Goal: Task Accomplishment & Management: Use online tool/utility

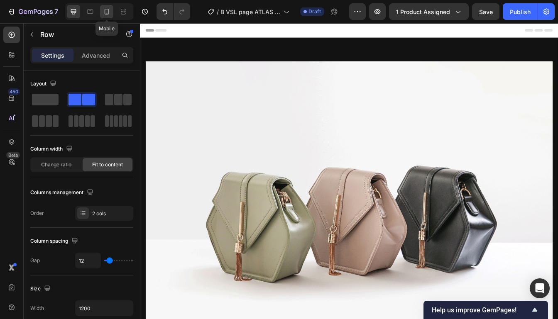
click at [110, 12] on icon at bounding box center [106, 11] width 8 height 8
type input "100%"
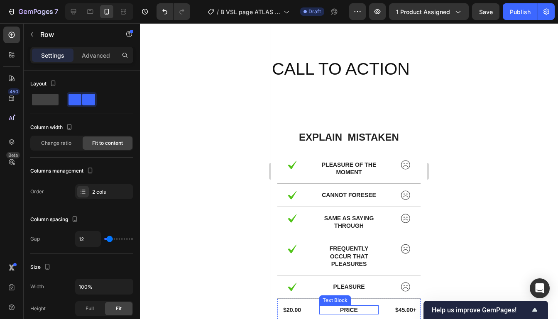
scroll to position [3362, 0]
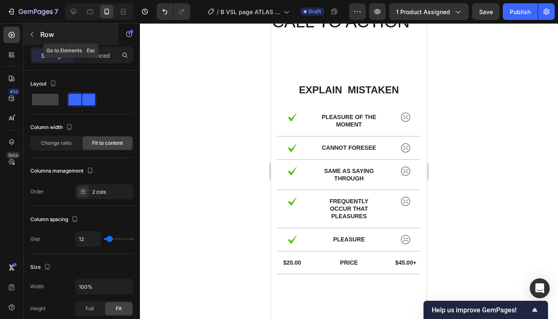
click at [32, 34] on icon "button" at bounding box center [32, 34] width 7 height 7
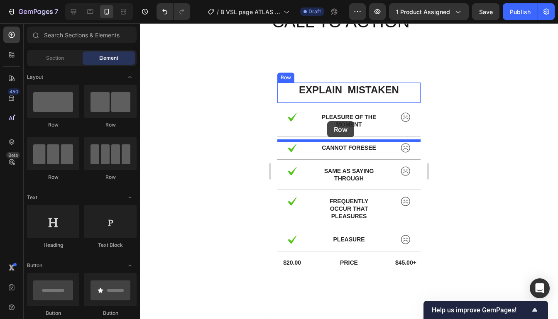
drag, startPoint x: 388, startPoint y: 132, endPoint x: 327, endPoint y: 122, distance: 62.2
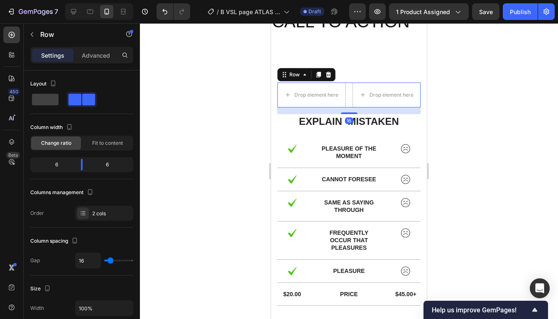
click at [474, 108] on div at bounding box center [349, 171] width 418 height 296
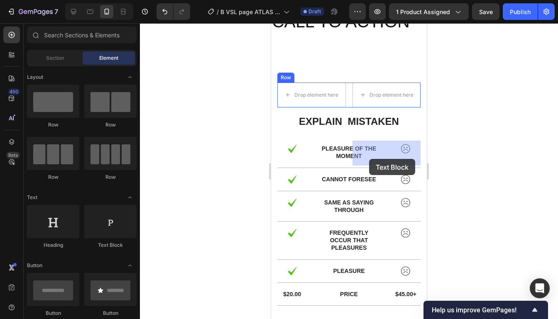
drag, startPoint x: 383, startPoint y: 251, endPoint x: 369, endPoint y: 159, distance: 92.8
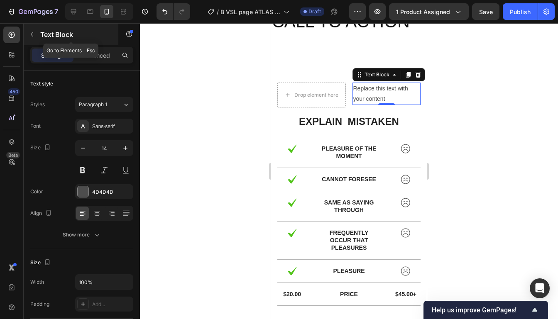
click at [32, 33] on icon "button" at bounding box center [32, 34] width 7 height 7
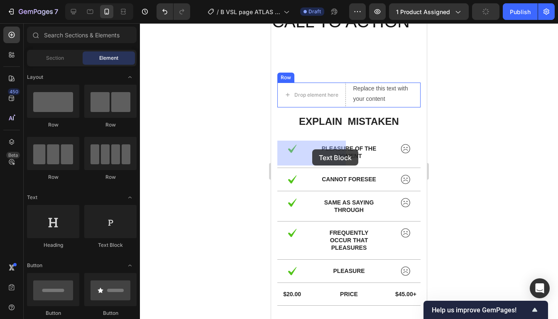
drag, startPoint x: 390, startPoint y: 238, endPoint x: 734, endPoint y: 147, distance: 355.4
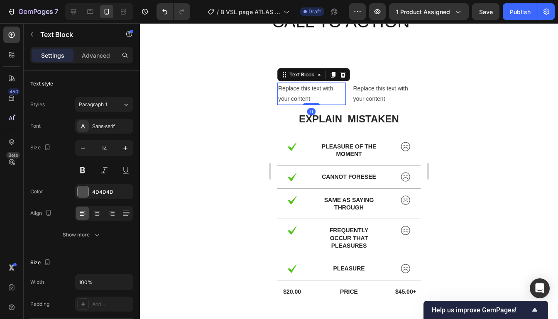
click at [455, 127] on div at bounding box center [349, 171] width 418 height 296
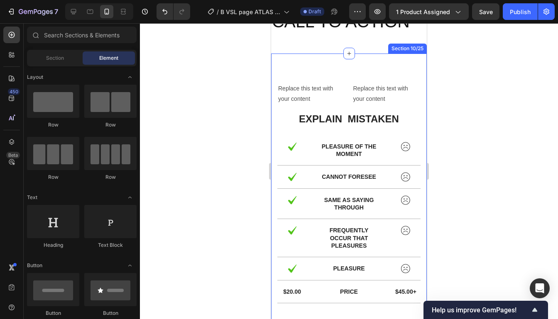
click at [361, 126] on div "Replace this text with your content Text Block Replace this text with your cont…" at bounding box center [349, 193] width 156 height 279
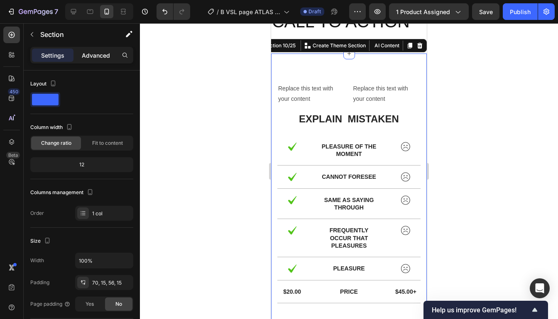
click at [88, 56] on p "Advanced" at bounding box center [96, 55] width 28 height 9
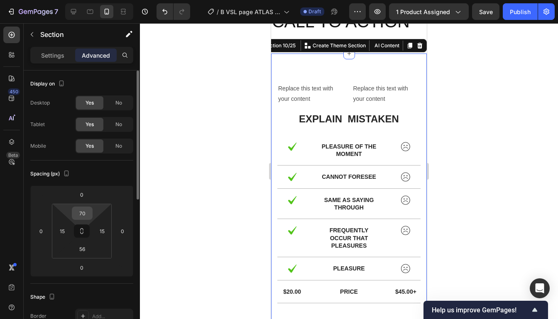
click at [81, 213] on input "70" at bounding box center [82, 213] width 17 height 12
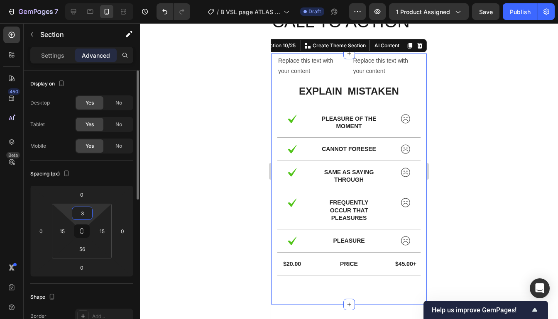
type input "30"
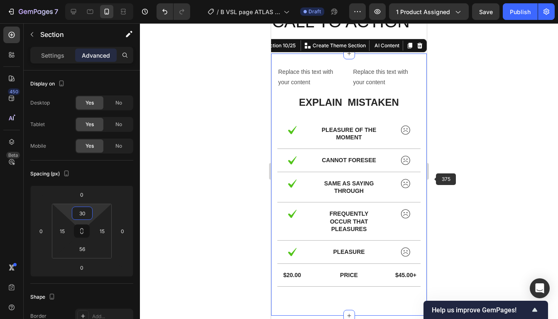
click at [486, 161] on div at bounding box center [349, 171] width 418 height 296
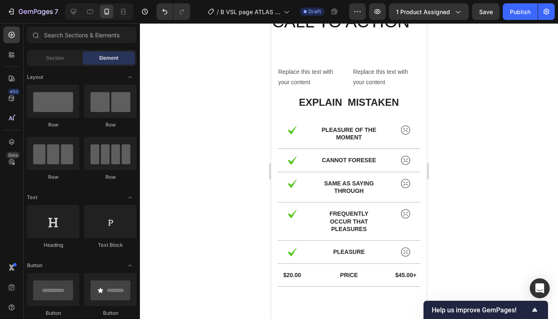
click at [486, 161] on div at bounding box center [349, 171] width 418 height 296
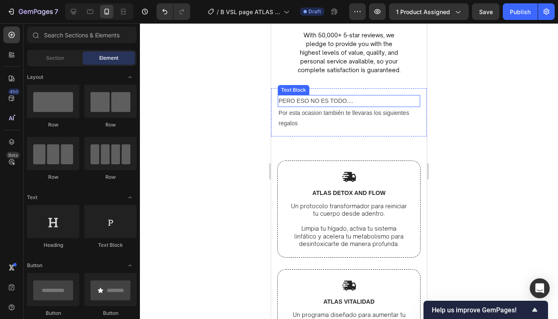
scroll to position [2678, 0]
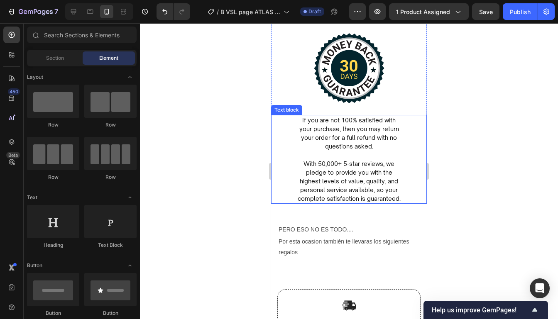
click at [333, 127] on p "If you are not 100% satisfied with your purchase, then you may return your orde…" at bounding box center [348, 133] width 107 height 35
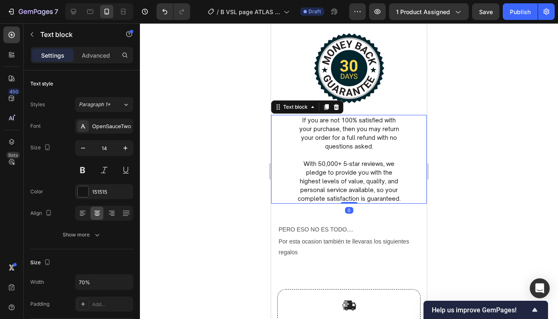
scroll to position [2630, 0]
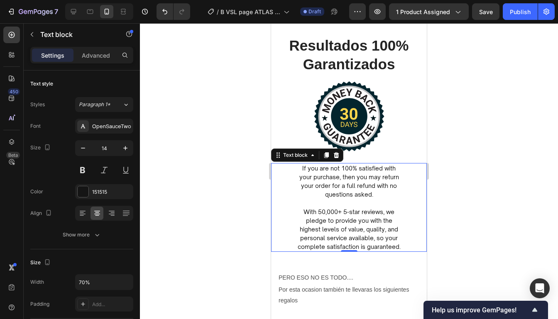
click at [306, 170] on p "If you are not 100% satisfied with your purchase, then you may return your orde…" at bounding box center [348, 181] width 107 height 35
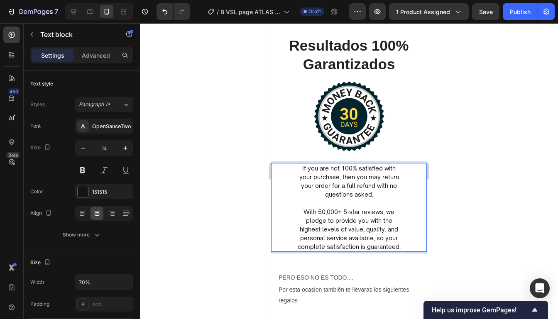
click at [302, 170] on p "If you are not 100% satisfied with your purchase, then you may return your orde…" at bounding box center [348, 181] width 107 height 35
click at [297, 170] on p "If you are not 100% satisfied with your purchase, then you may return your orde…" at bounding box center [348, 181] width 107 height 35
click at [395, 241] on p "With 50,000+ 5-star reviews, we pledge to provide you with the highest levels o…" at bounding box center [348, 229] width 107 height 44
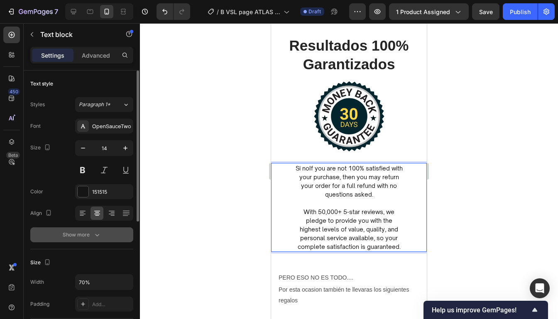
click at [76, 235] on div "Show more" at bounding box center [82, 235] width 39 height 8
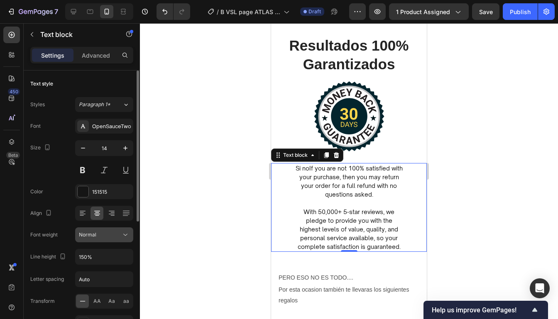
click at [99, 235] on div "Normal" at bounding box center [100, 234] width 42 height 7
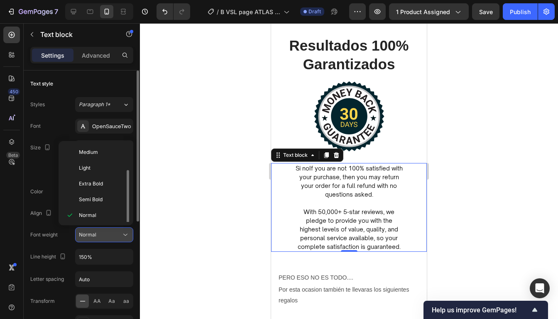
scroll to position [15, 0]
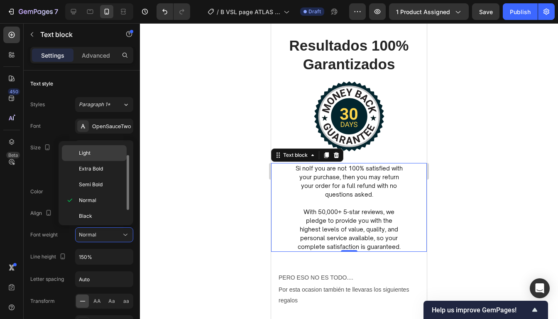
click at [97, 154] on p "Light" at bounding box center [101, 152] width 44 height 7
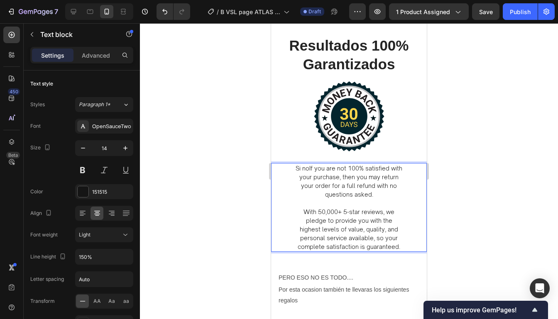
click at [310, 168] on p "Si noIf you are not 100% satisfied with your purchase, then you may return your…" at bounding box center [348, 181] width 107 height 35
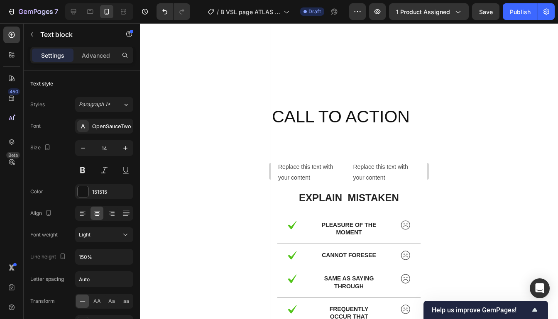
scroll to position [3404, 0]
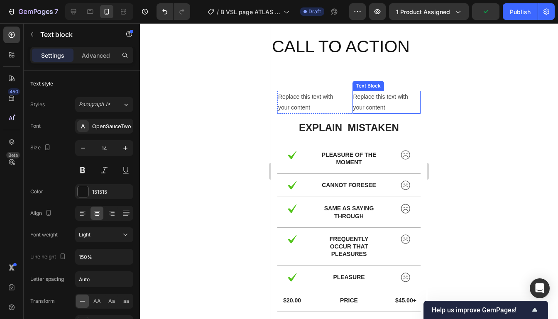
click at [335, 100] on div "Replace this text with your content" at bounding box center [311, 102] width 68 height 22
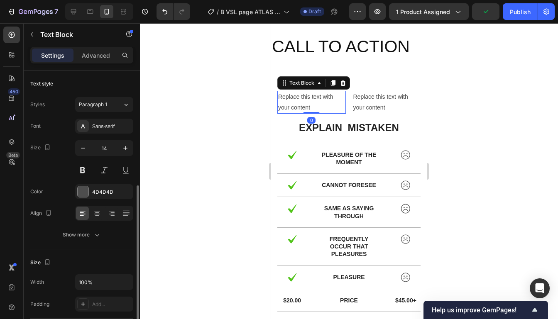
scroll to position [74, 0]
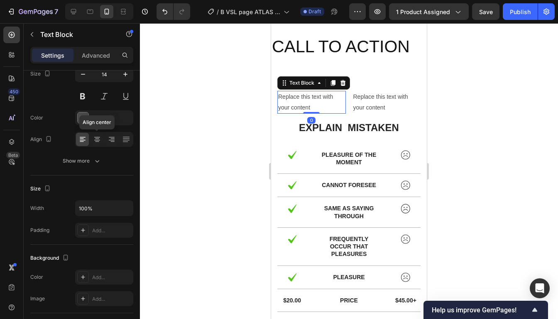
click at [93, 139] on icon at bounding box center [97, 139] width 8 height 8
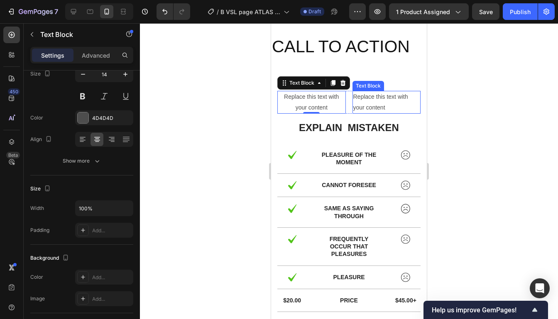
click at [387, 105] on div "Replace this text with your content" at bounding box center [386, 102] width 68 height 22
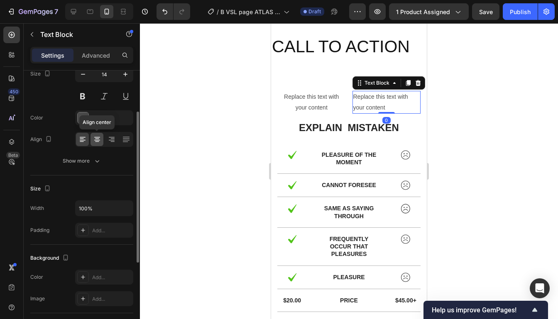
click at [97, 140] on icon at bounding box center [97, 140] width 6 height 1
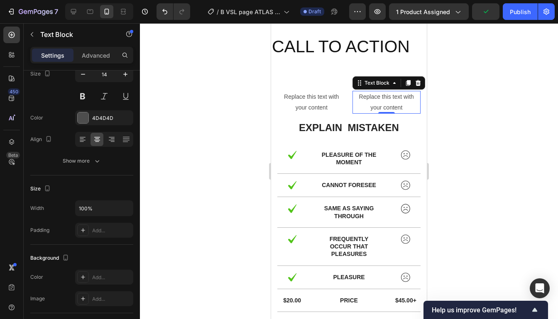
click at [464, 140] on div at bounding box center [349, 171] width 418 height 296
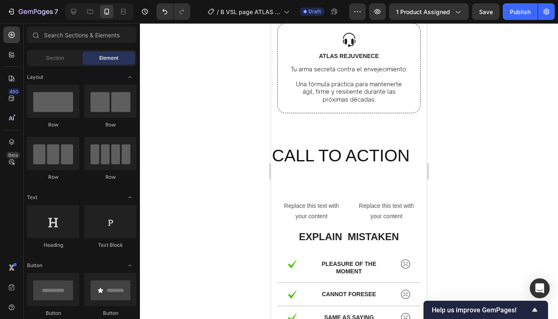
scroll to position [3382, 0]
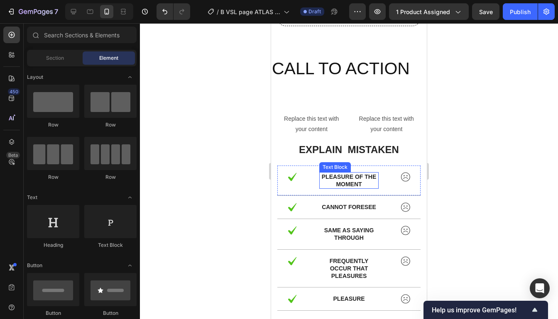
click at [375, 182] on p "pleasure of the moment" at bounding box center [349, 180] width 58 height 15
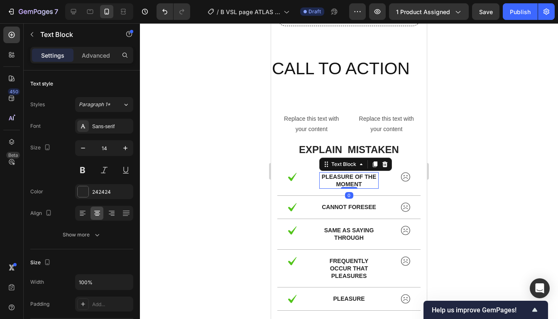
click at [375, 182] on p "pleasure of the moment" at bounding box center [349, 180] width 58 height 15
click at [374, 183] on p "pleasure of the moment" at bounding box center [349, 180] width 58 height 15
click at [444, 140] on div at bounding box center [349, 171] width 418 height 296
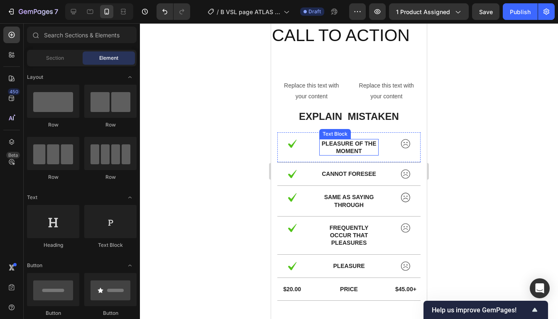
scroll to position [3415, 0]
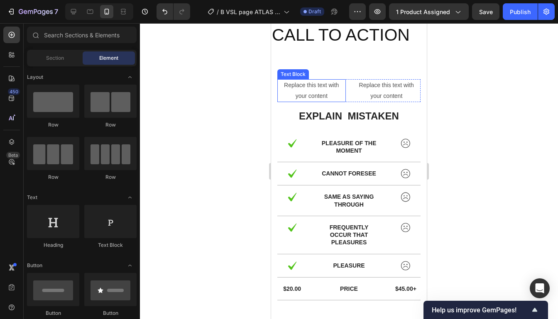
click at [328, 83] on div "Replace this text with your content" at bounding box center [311, 90] width 68 height 22
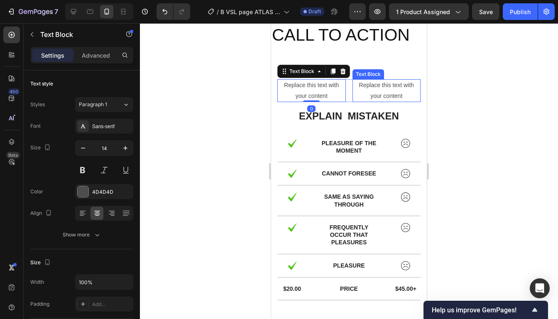
click at [389, 83] on div "Replace this text with your content" at bounding box center [386, 90] width 68 height 22
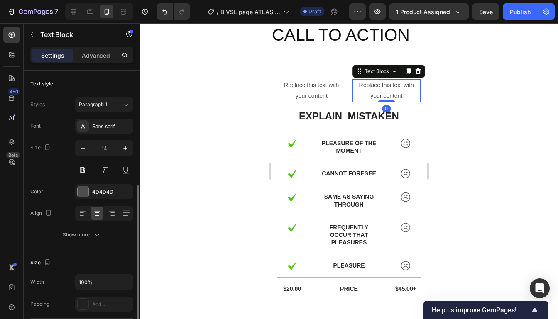
click at [403, 90] on p "Replace this text with your content" at bounding box center [386, 90] width 67 height 21
click at [403, 95] on p "Replace this text with your content" at bounding box center [386, 90] width 67 height 21
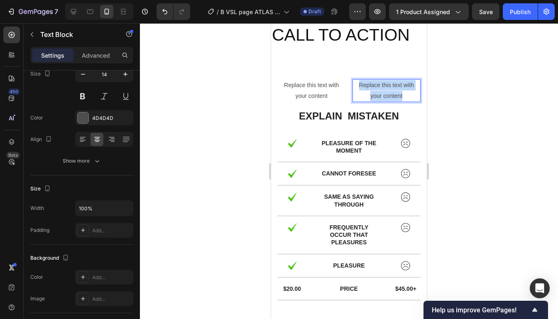
drag, startPoint x: 403, startPoint y: 95, endPoint x: 356, endPoint y: 85, distance: 48.3
click at [356, 85] on p "Replace this text with your content" at bounding box center [386, 90] width 67 height 21
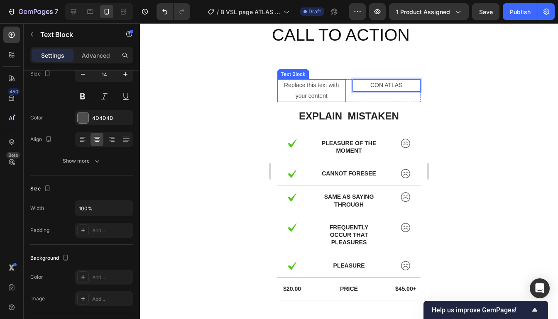
click at [327, 87] on div "Replace this text with your content" at bounding box center [311, 90] width 68 height 22
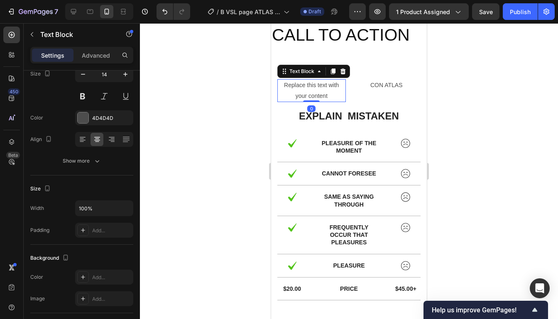
click at [327, 87] on div "Replace this text with your content" at bounding box center [311, 90] width 68 height 22
click at [331, 96] on p "Replace this text with your content" at bounding box center [311, 90] width 67 height 21
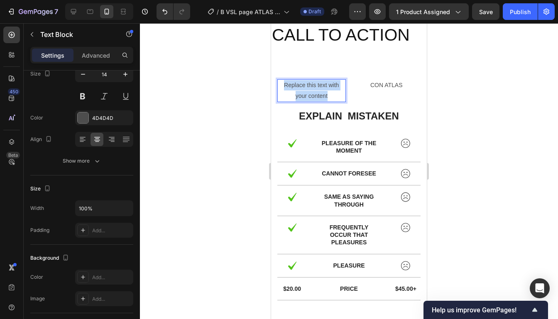
drag, startPoint x: 331, startPoint y: 96, endPoint x: 281, endPoint y: 84, distance: 51.7
click at [281, 84] on p "Replace this text with your content" at bounding box center [311, 90] width 67 height 21
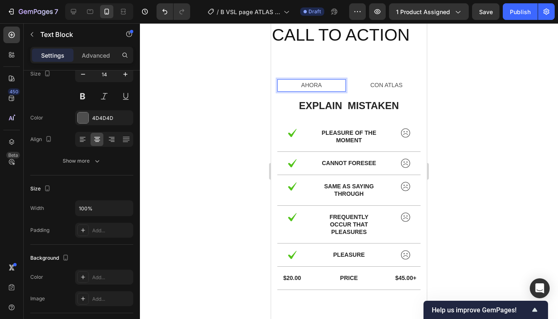
click at [459, 87] on div at bounding box center [349, 171] width 418 height 296
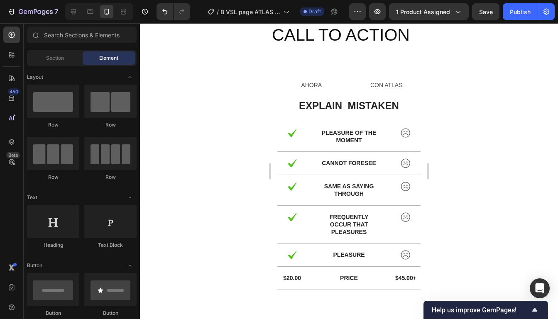
click at [437, 112] on div at bounding box center [349, 171] width 418 height 296
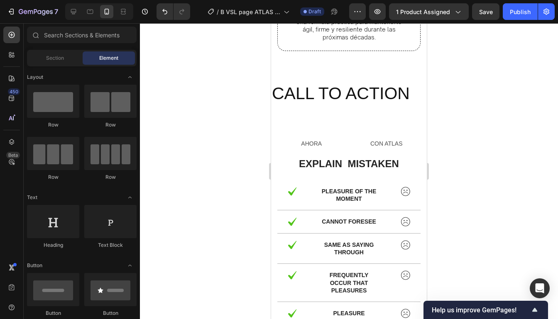
scroll to position [3404, 0]
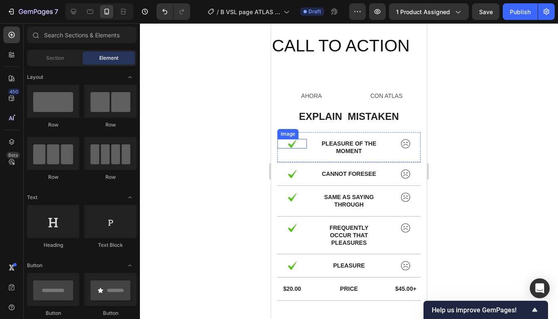
click at [298, 146] on div at bounding box center [291, 144] width 29 height 10
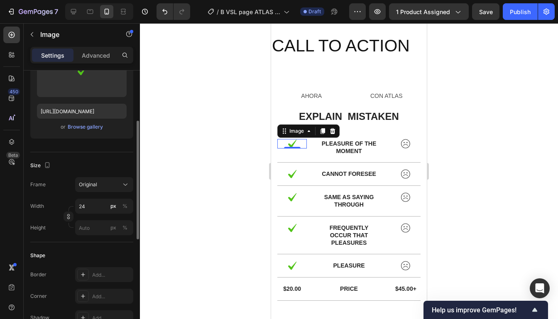
scroll to position [156, 0]
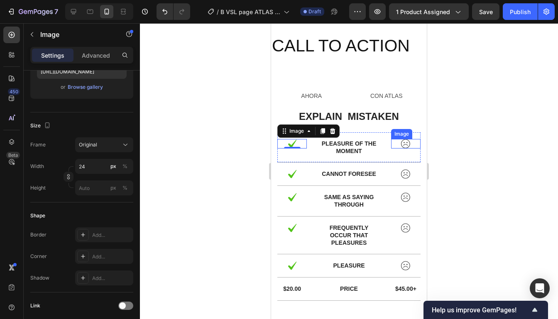
click at [408, 142] on img at bounding box center [405, 144] width 10 height 10
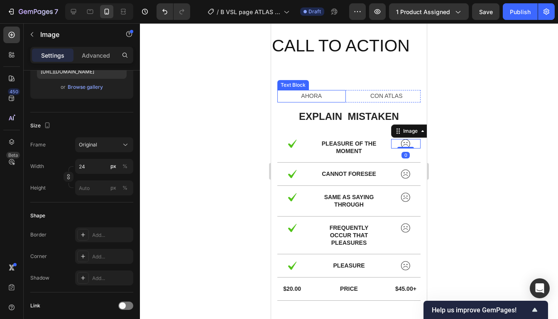
click at [312, 98] on p "AHORA" at bounding box center [311, 96] width 67 height 10
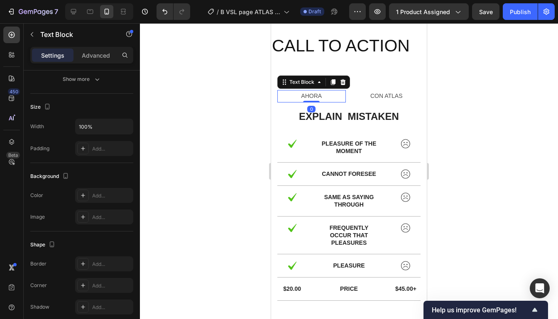
scroll to position [0, 0]
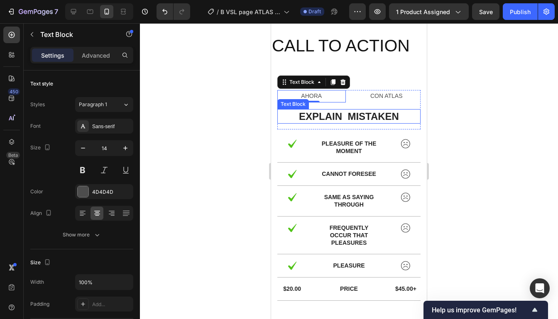
click at [330, 111] on p "explain mistaken" at bounding box center [349, 116] width 142 height 13
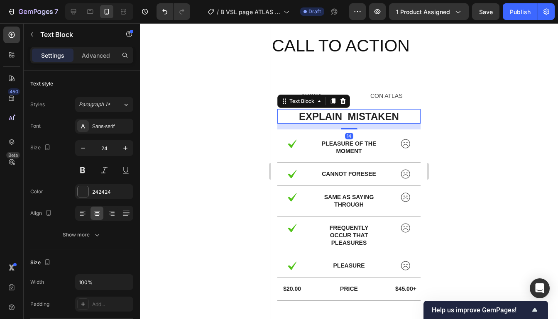
click at [330, 111] on p "explain mistaken" at bounding box center [349, 116] width 142 height 13
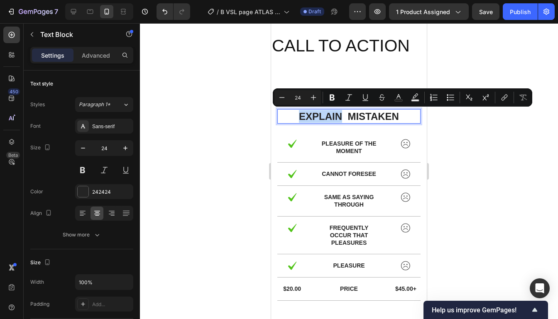
click at [404, 119] on p "explain mistaken" at bounding box center [349, 116] width 142 height 13
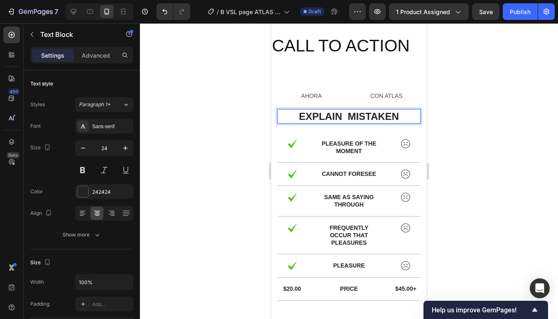
click at [447, 135] on div at bounding box center [349, 171] width 418 height 296
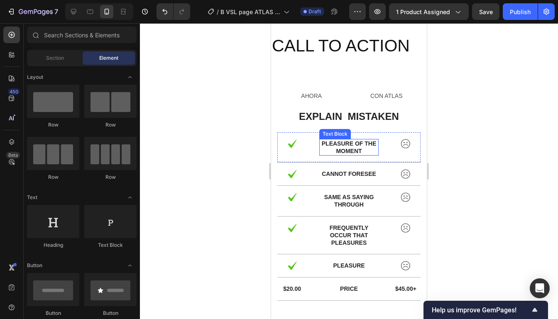
click at [377, 147] on p "pleasure of the moment" at bounding box center [349, 147] width 58 height 15
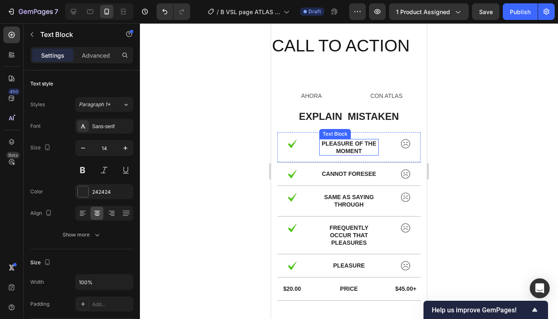
click at [377, 147] on p "pleasure of the moment" at bounding box center [349, 147] width 58 height 15
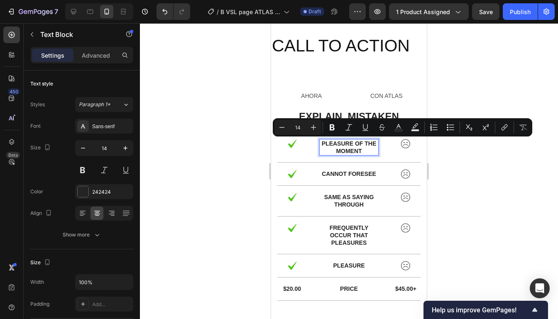
click at [459, 183] on div at bounding box center [349, 171] width 418 height 296
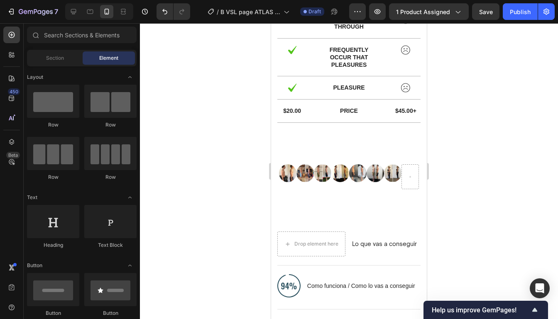
scroll to position [3569, 0]
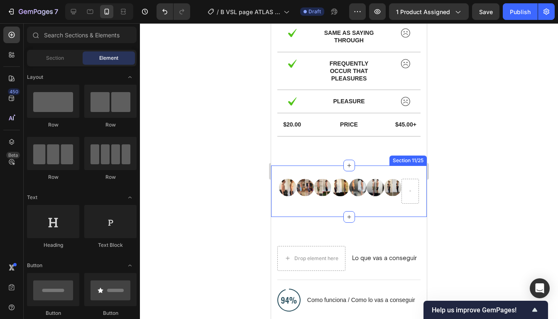
click at [415, 177] on div "Image Image Row Image Image Row Image Image Row Image Row Row Section 11/25" at bounding box center [349, 191] width 156 height 51
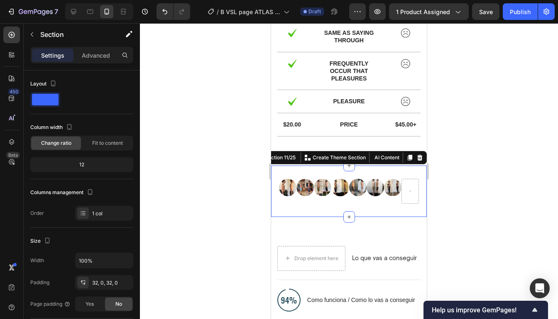
drag, startPoint x: 422, startPoint y: 157, endPoint x: 419, endPoint y: 161, distance: 5.3
click at [422, 157] on icon at bounding box center [419, 157] width 7 height 7
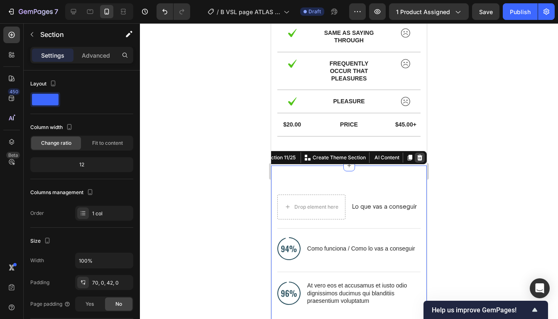
click at [417, 156] on icon at bounding box center [419, 157] width 7 height 7
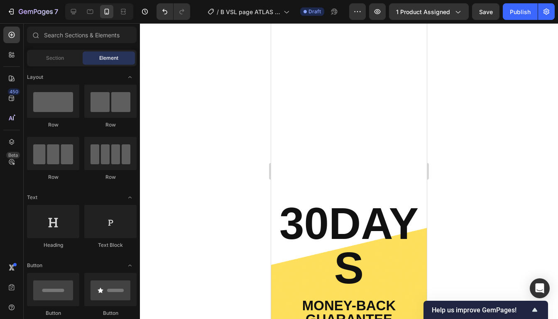
scroll to position [3599, 0]
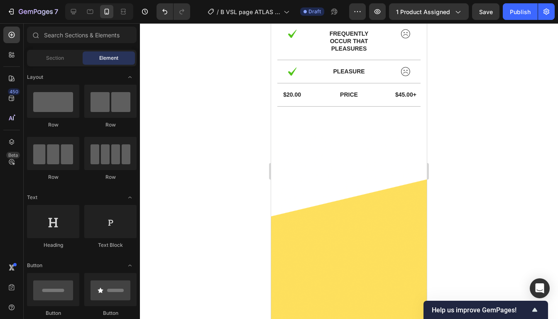
click at [409, 157] on div at bounding box center [349, 292] width 156 height 314
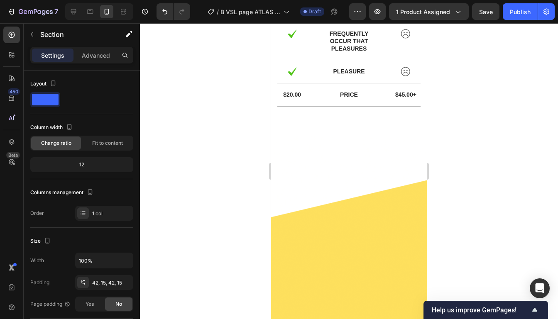
click at [415, 153] on div at bounding box center [349, 293] width 156 height 314
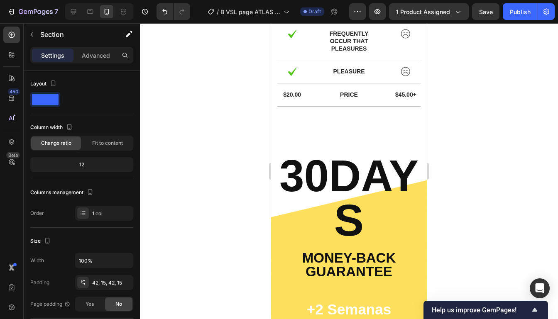
scroll to position [3582, 0]
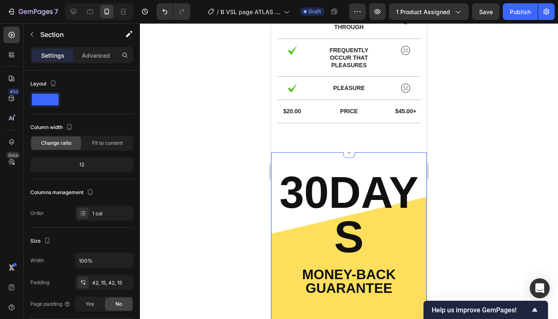
click at [422, 150] on div "AHORA Text Block CON ATLAS Text Block Row explain mistaken Text Block Row Image…" at bounding box center [349, 26] width 156 height 252
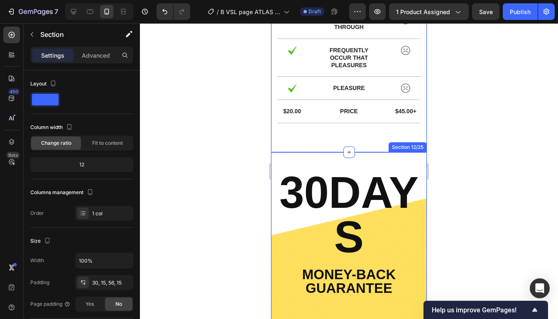
click at [420, 153] on div "30DAYS Heading Money-Back Guarantee Text Block +2 Semanas Heading Lorem ipsum d…" at bounding box center [349, 313] width 156 height 322
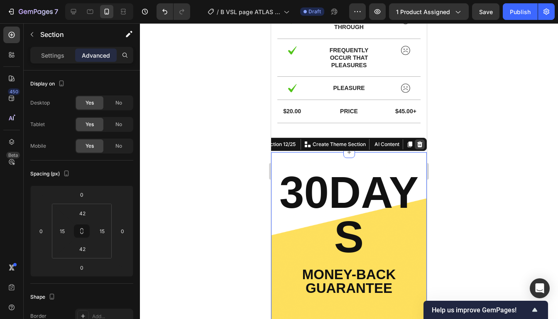
click at [421, 146] on icon at bounding box center [419, 144] width 7 height 7
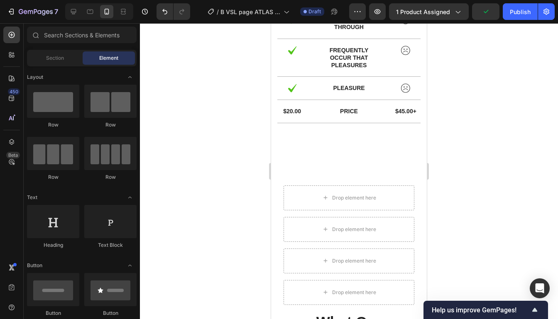
scroll to position [3643, 0]
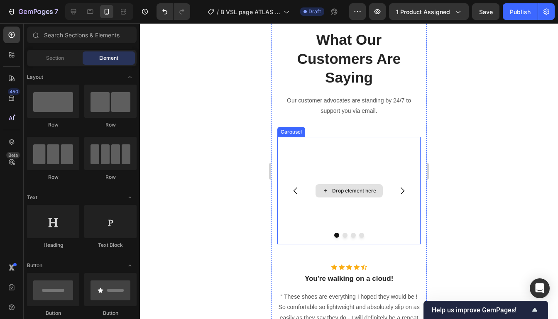
scroll to position [4057, 0]
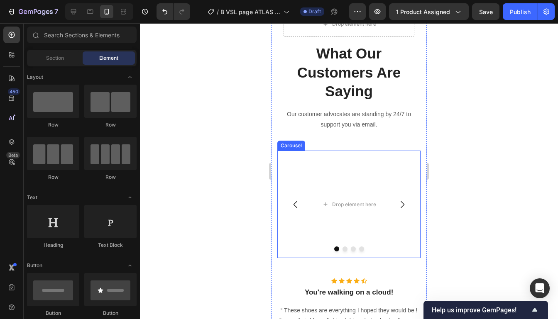
click at [398, 200] on icon "Carousel Next Arrow" at bounding box center [402, 205] width 10 height 10
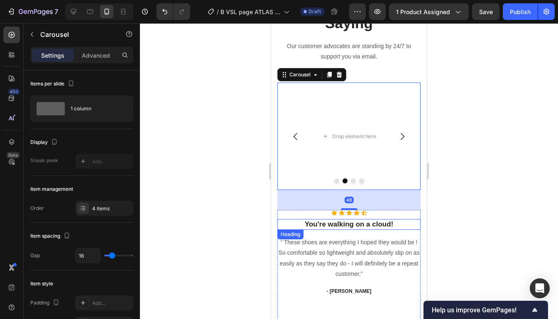
scroll to position [4134, 0]
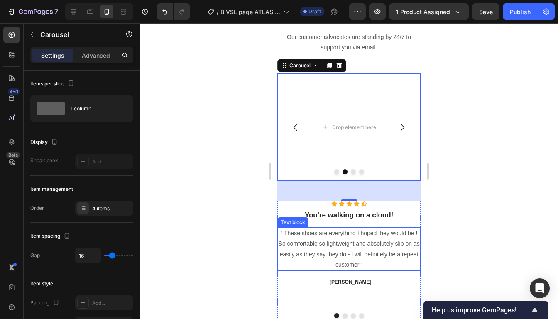
click at [393, 228] on p "“ These shoes are everything I hoped they would be ! So comfortable so lightwei…" at bounding box center [349, 249] width 142 height 42
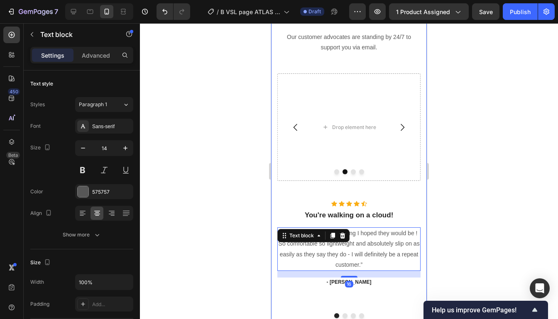
click at [423, 167] on div "Drop element here Drop element here Drop element here Drop element here Row Wha…" at bounding box center [349, 79] width 156 height 545
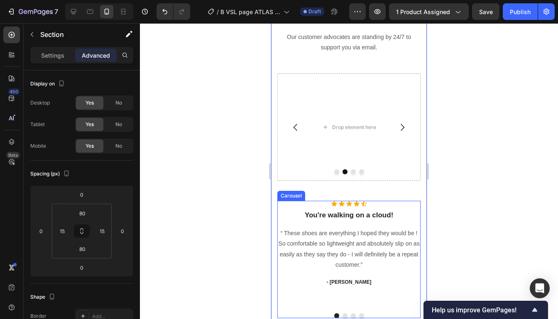
click at [346, 313] on button "Dot" at bounding box center [344, 315] width 5 height 5
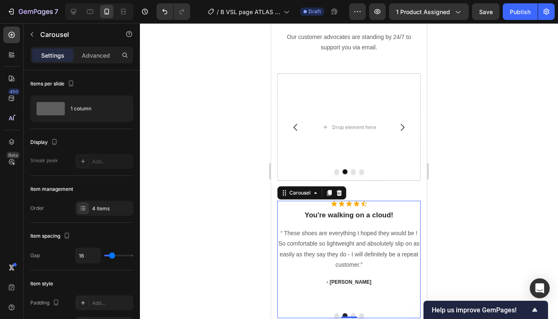
click at [451, 155] on div at bounding box center [349, 171] width 418 height 296
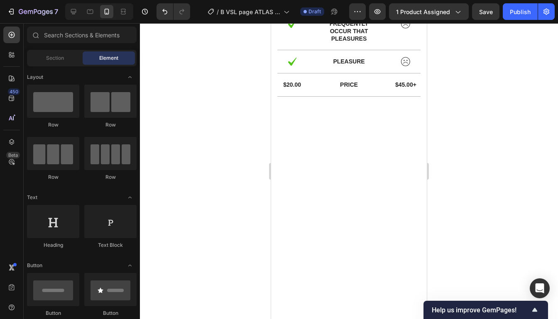
scroll to position [3609, 0]
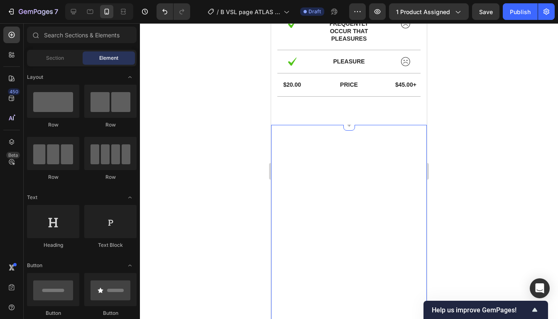
click at [410, 143] on div "Cosmetic Gorgeous Since [DATE]. 26 Iconic Year & Counting. Text Block Row" at bounding box center [349, 228] width 156 height 207
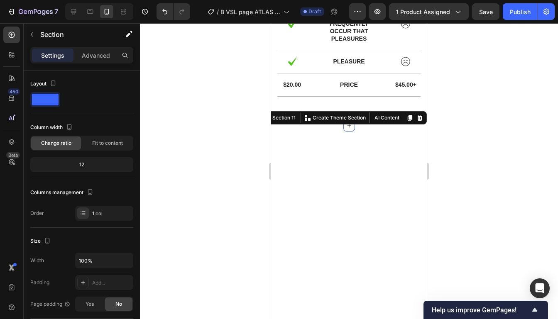
click at [422, 118] on icon at bounding box center [419, 118] width 7 height 7
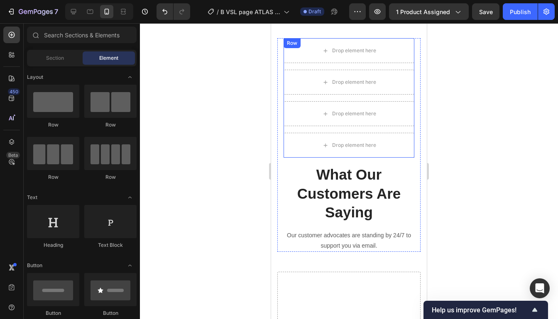
scroll to position [3488, 0]
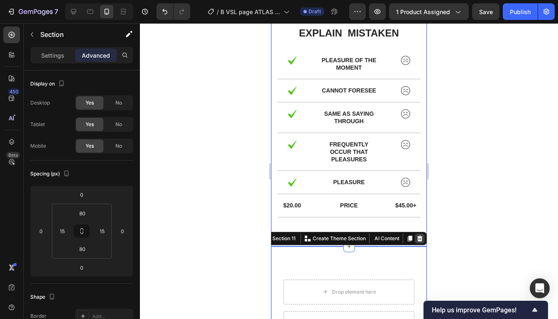
click at [422, 238] on icon at bounding box center [419, 238] width 5 height 6
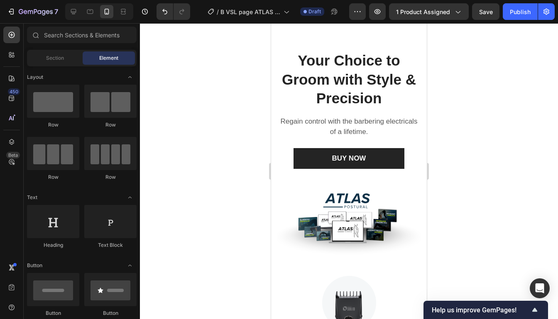
scroll to position [3643, 0]
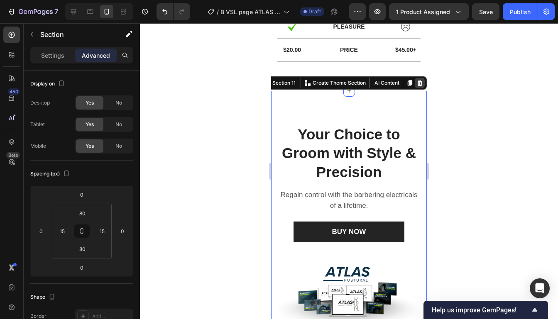
click at [417, 85] on div at bounding box center [420, 83] width 10 height 10
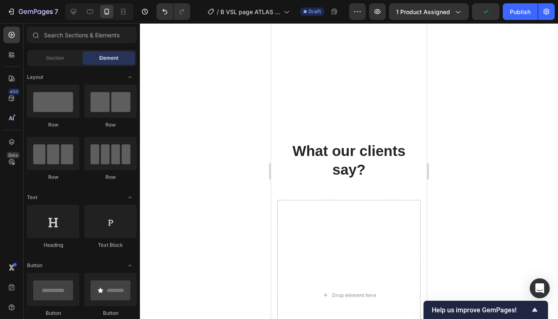
scroll to position [5498, 0]
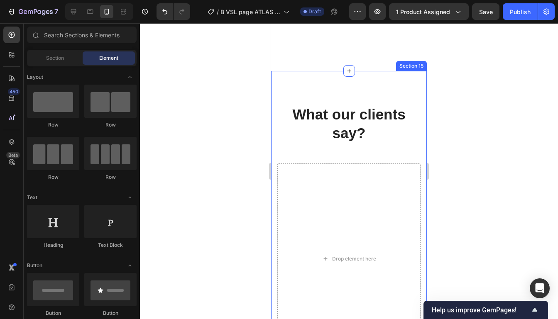
click at [423, 145] on div "What our clients say? Heading Drop element here Icon Icon Icon Icon Icon Icon L…" at bounding box center [349, 232] width 156 height 323
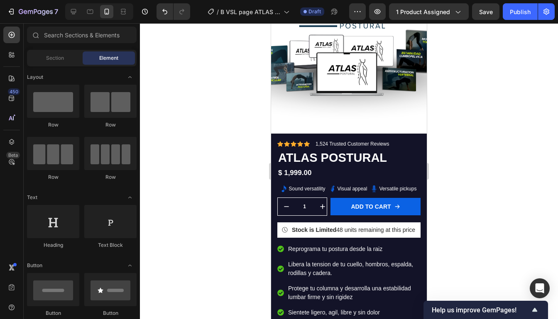
scroll to position [5285, 0]
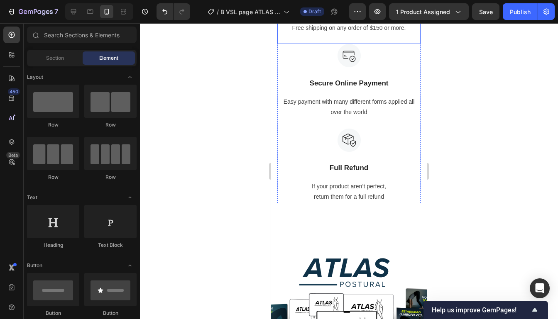
click at [419, 44] on div "Image Free Shipping Text Block Free shipping on any order of $150 or more. Text…" at bounding box center [348, 18] width 143 height 51
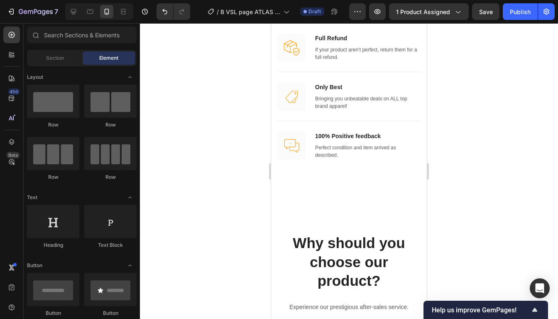
scroll to position [4855, 0]
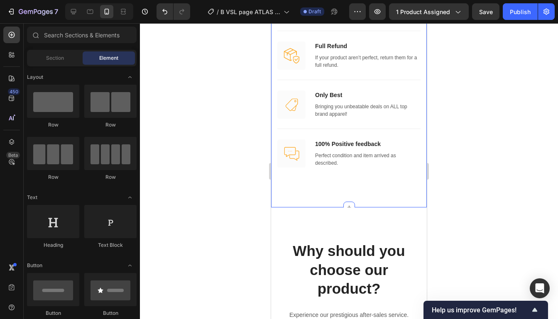
click at [339, 200] on div "Why should you choose our product? Heading Experience our prestigious after-sal…" at bounding box center [349, 2] width 156 height 411
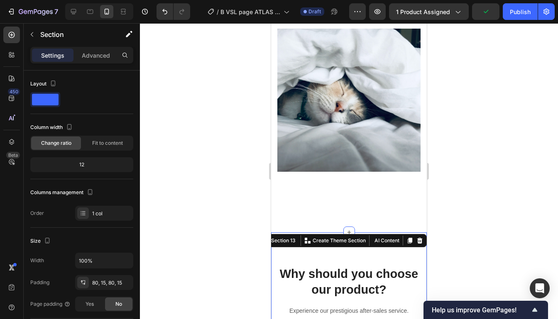
scroll to position [4386, 0]
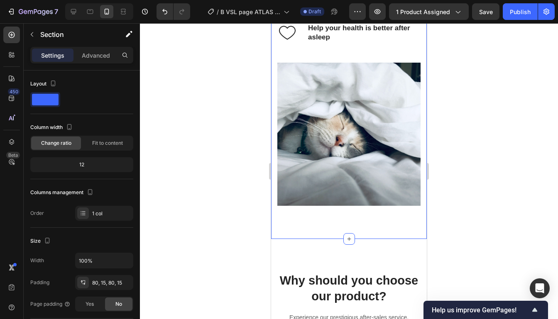
click at [384, 239] on div "Fall [PERSON_NAME] Faster With Music Heading Listening to relaxing before bed i…" at bounding box center [349, 28] width 156 height 421
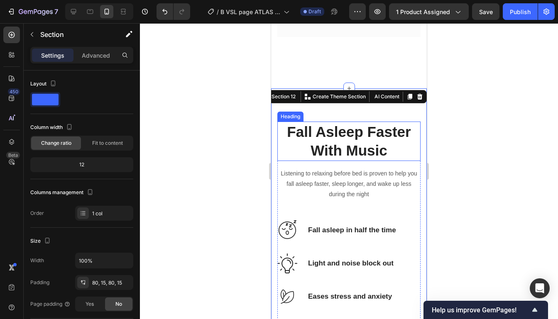
scroll to position [4117, 0]
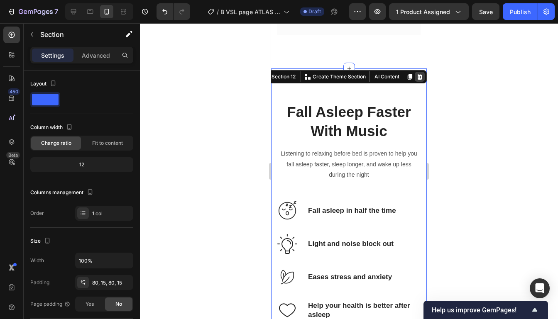
click at [421, 80] on icon at bounding box center [419, 77] width 5 height 6
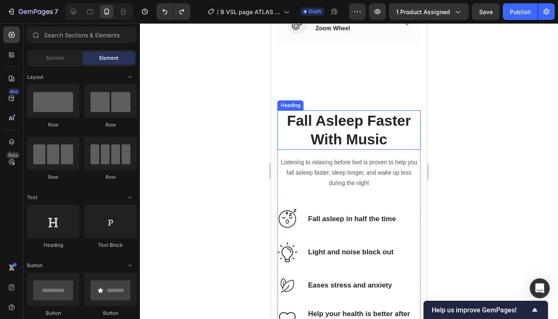
scroll to position [4122, 0]
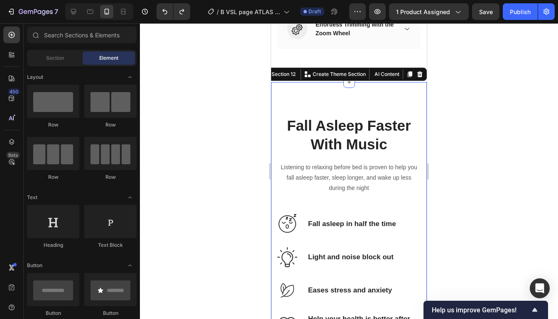
click at [410, 96] on div "Fall [PERSON_NAME] Faster With Music Heading Listening to relaxing before bed i…" at bounding box center [349, 306] width 156 height 448
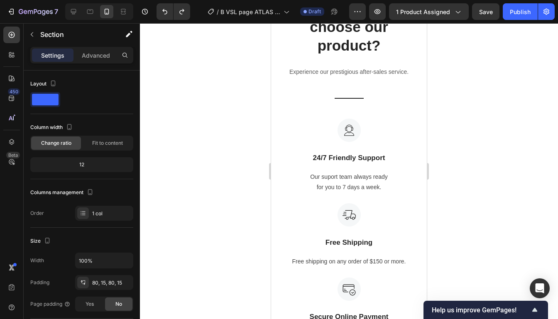
scroll to position [5369, 0]
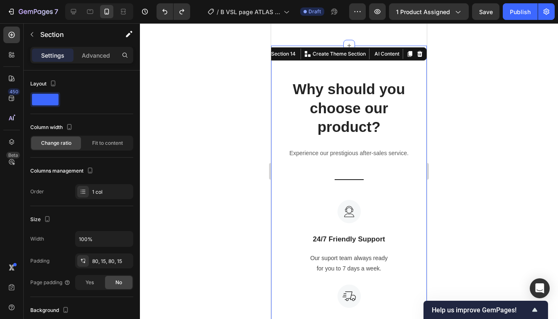
scroll to position [4967, 0]
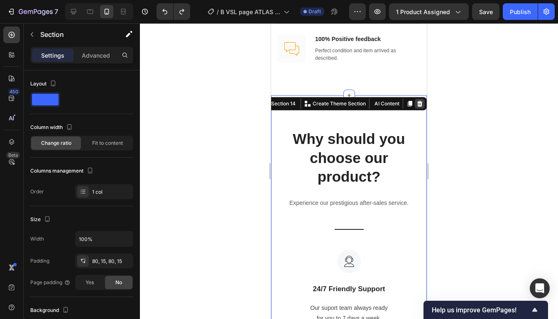
click at [420, 101] on icon at bounding box center [419, 104] width 5 height 6
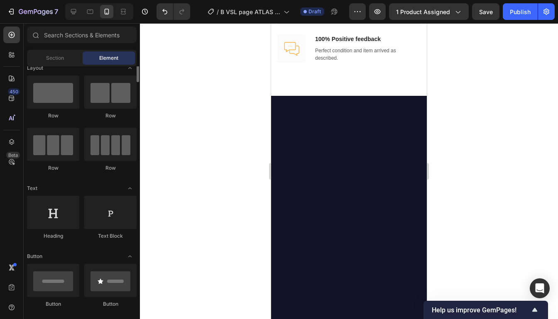
scroll to position [0, 0]
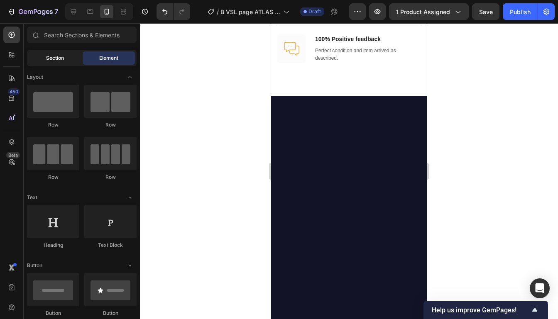
click at [44, 59] on div "Section" at bounding box center [55, 57] width 52 height 13
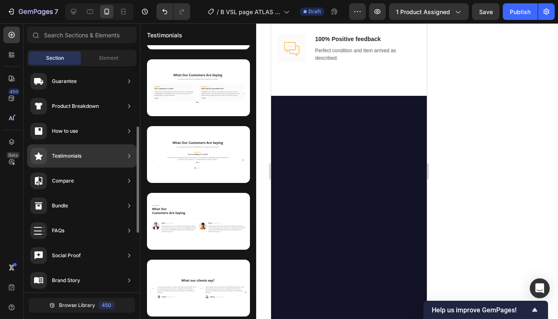
scroll to position [112, 0]
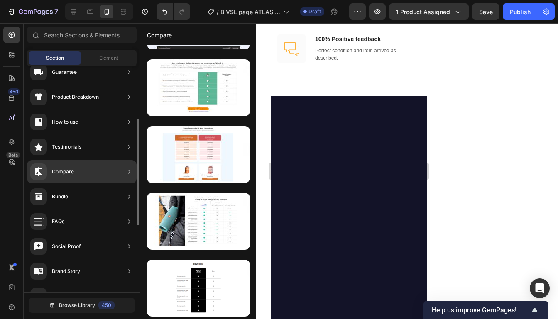
drag, startPoint x: 100, startPoint y: 219, endPoint x: 112, endPoint y: 169, distance: 51.1
click at [115, 168] on div "Hero Section Product Detail Brands Trusted Badges Guarantee Product Breakdown H…" at bounding box center [82, 194] width 116 height 481
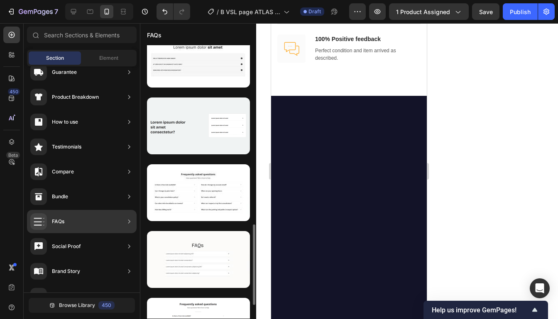
scroll to position [555, 0]
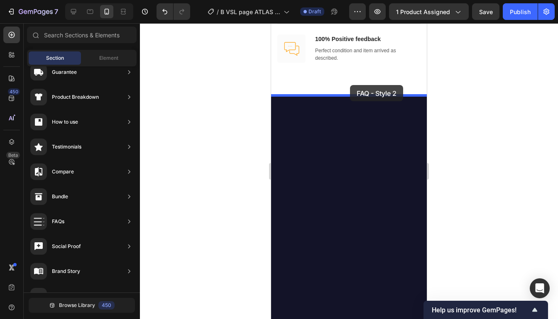
drag, startPoint x: 470, startPoint y: 153, endPoint x: 350, endPoint y: 85, distance: 137.5
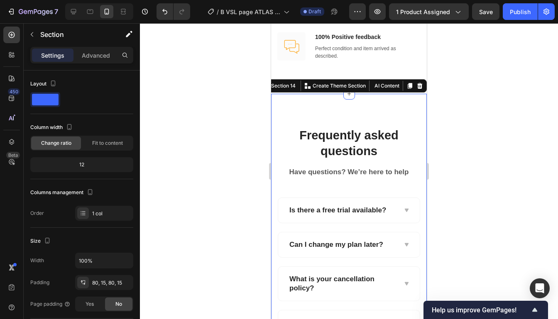
scroll to position [5010, 0]
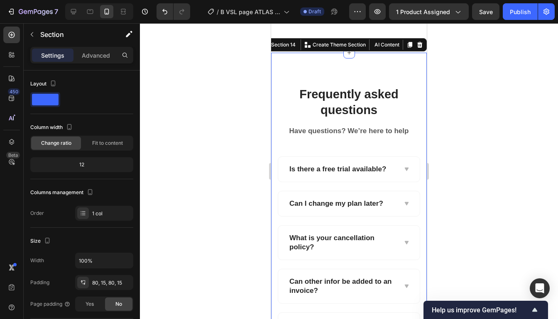
click at [446, 117] on div at bounding box center [349, 171] width 418 height 296
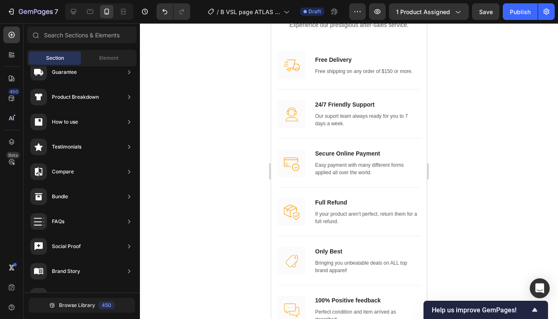
scroll to position [4599, 0]
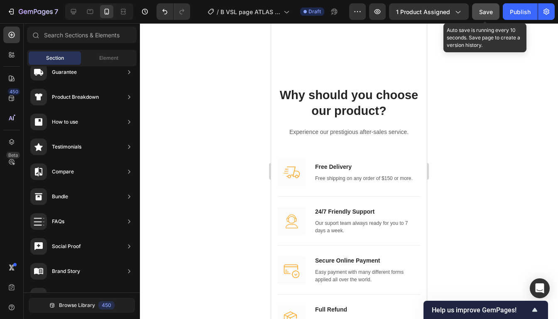
click at [486, 17] on button "Save" at bounding box center [485, 11] width 27 height 17
